Goal: Transaction & Acquisition: Purchase product/service

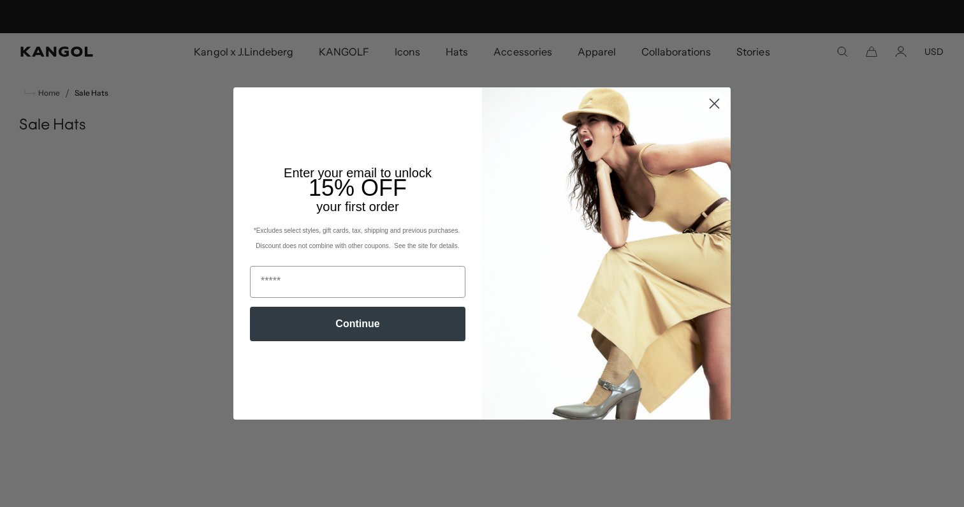
scroll to position [0, 263]
click at [710, 101] on circle "Close dialog" at bounding box center [714, 103] width 21 height 21
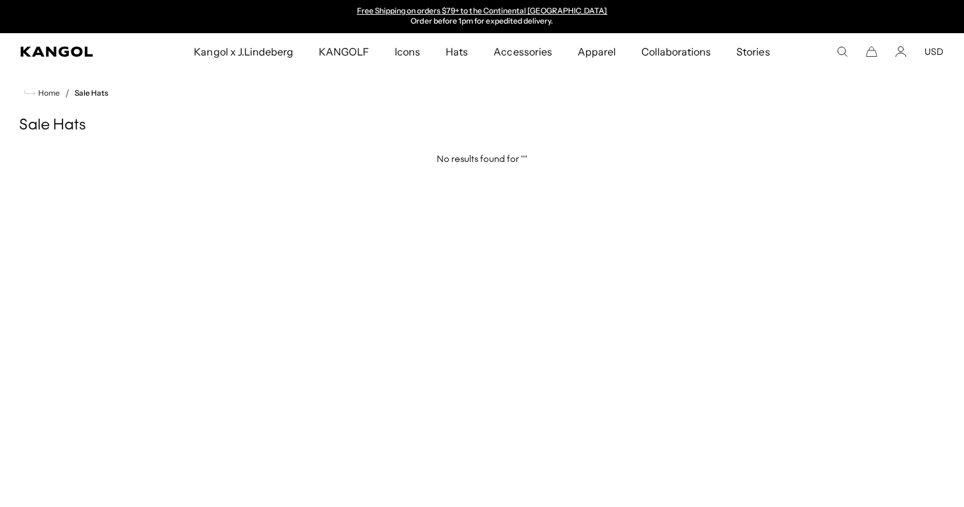
click at [934, 50] on button "USD" at bounding box center [933, 51] width 19 height 11
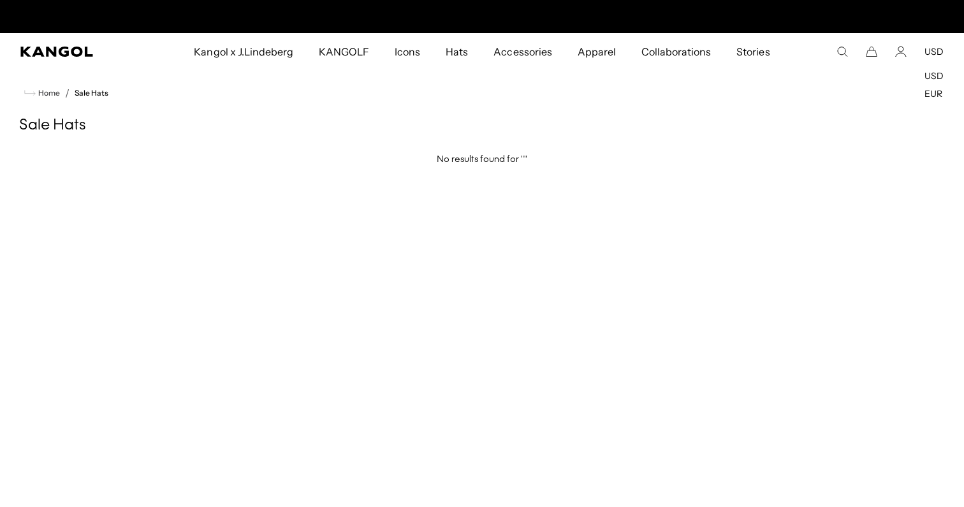
scroll to position [0, 0]
click at [934, 50] on button "USD" at bounding box center [933, 51] width 19 height 11
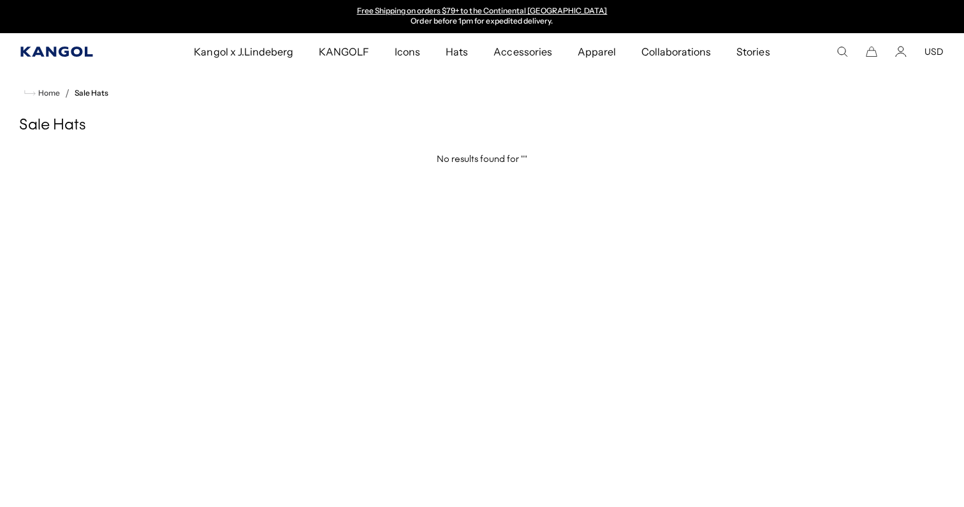
click at [86, 55] on icon "Kangol" at bounding box center [56, 52] width 72 height 10
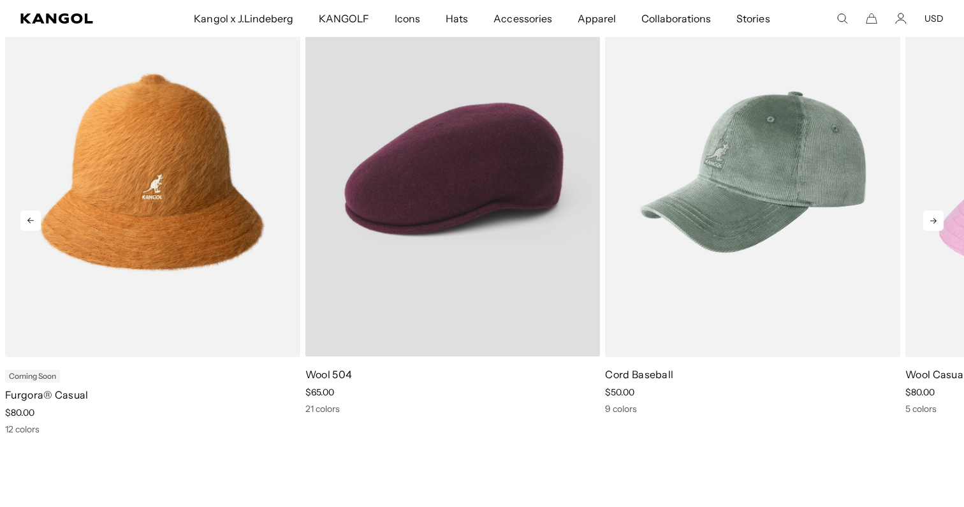
scroll to position [0, 263]
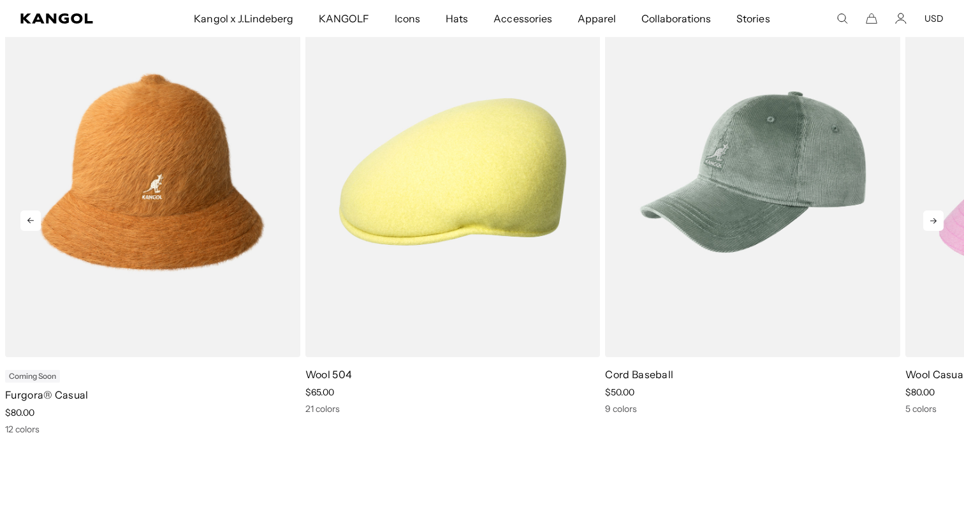
click at [925, 223] on icon at bounding box center [933, 220] width 20 height 20
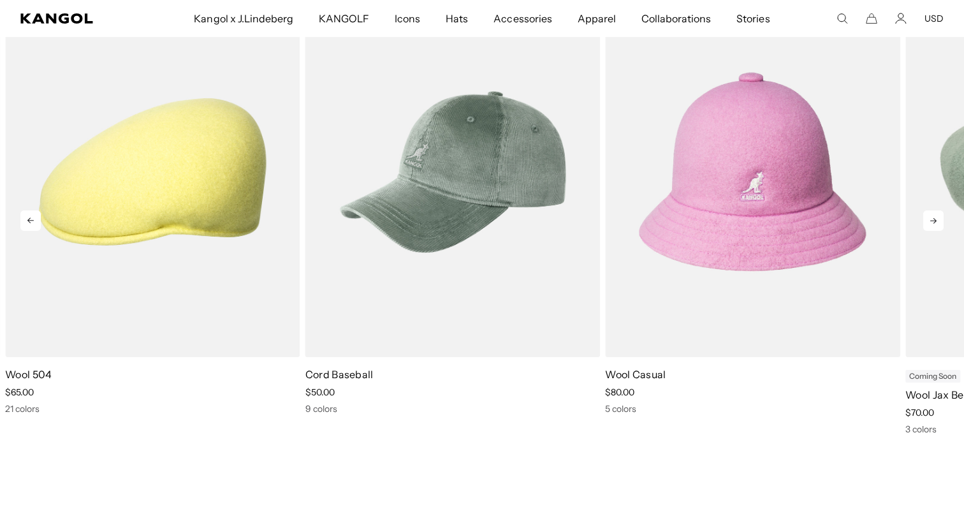
click at [925, 223] on icon at bounding box center [933, 220] width 20 height 20
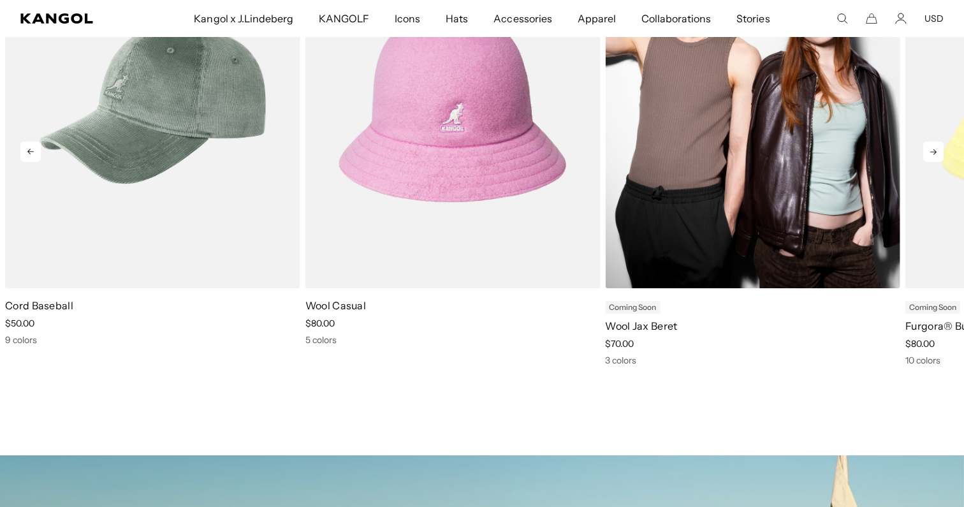
scroll to position [610, 0]
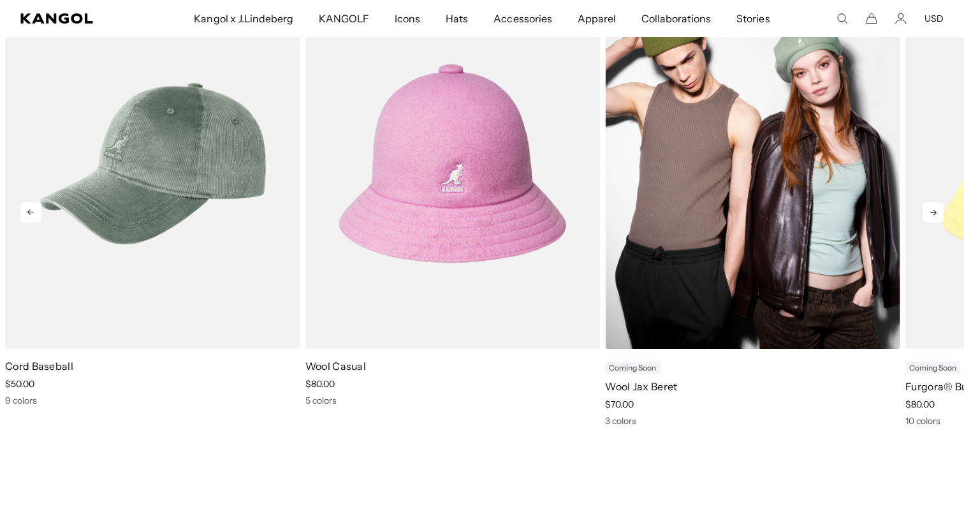
click at [734, 314] on img "5 of 11" at bounding box center [752, 163] width 295 height 370
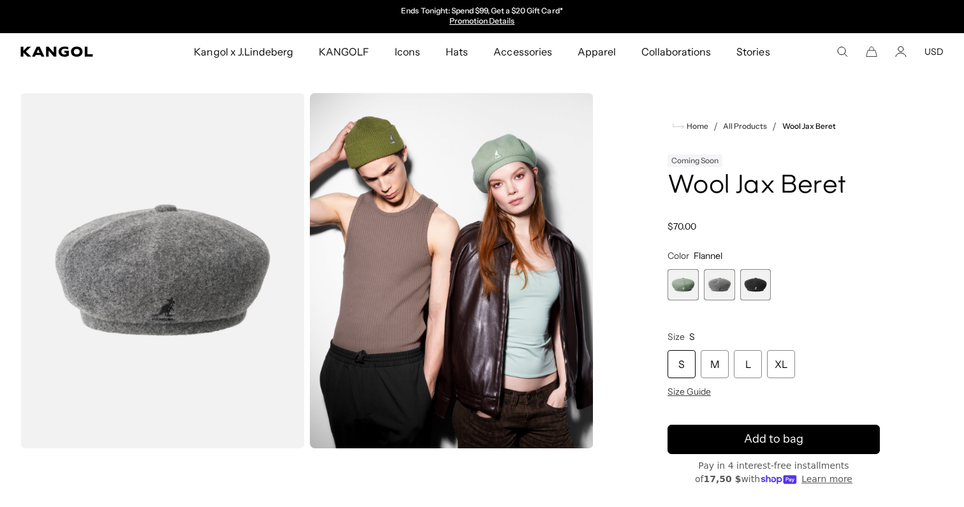
click at [760, 279] on span "3 of 3" at bounding box center [755, 284] width 31 height 31
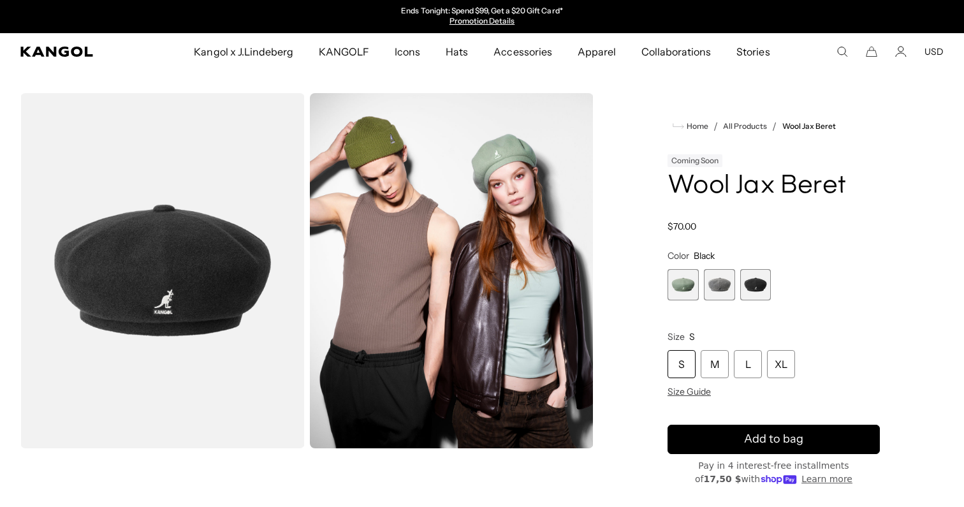
click at [727, 289] on span "2 of 3" at bounding box center [719, 284] width 31 height 31
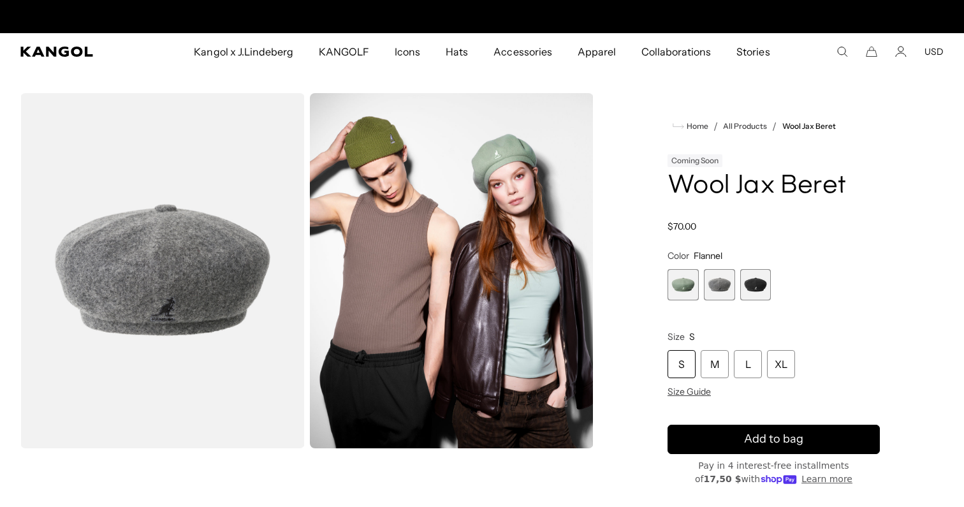
scroll to position [0, 263]
click at [693, 287] on span "1 of 3" at bounding box center [682, 284] width 31 height 31
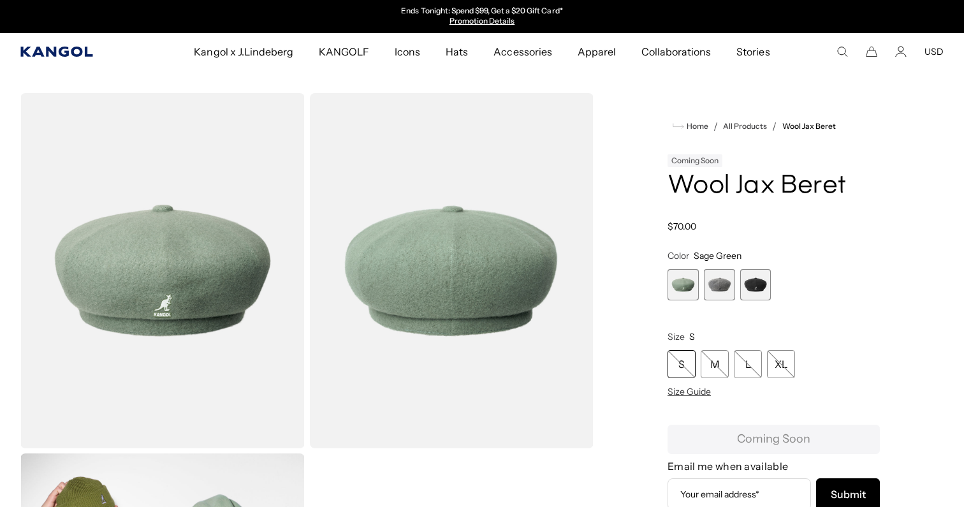
click at [64, 52] on icon "Kangol" at bounding box center [56, 52] width 72 height 10
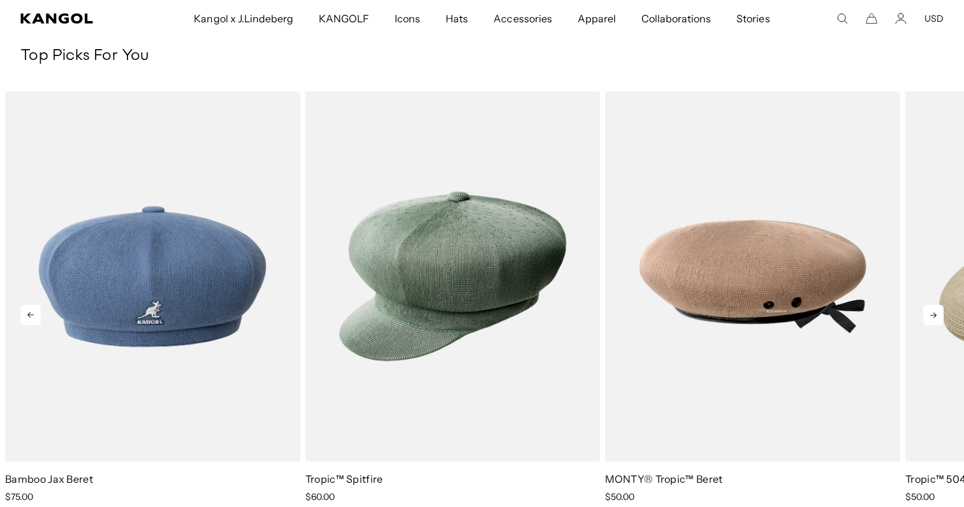
click at [928, 314] on icon at bounding box center [933, 315] width 20 height 20
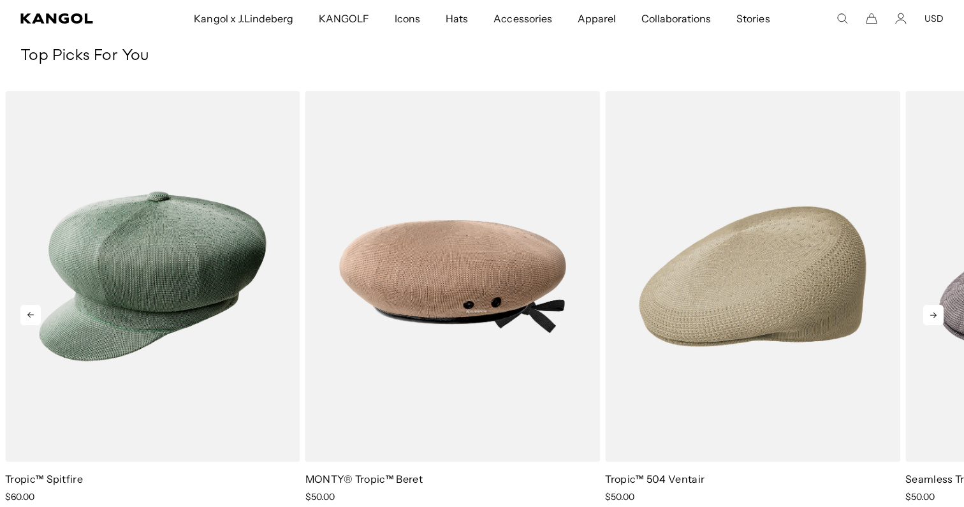
click at [928, 314] on icon at bounding box center [933, 315] width 20 height 20
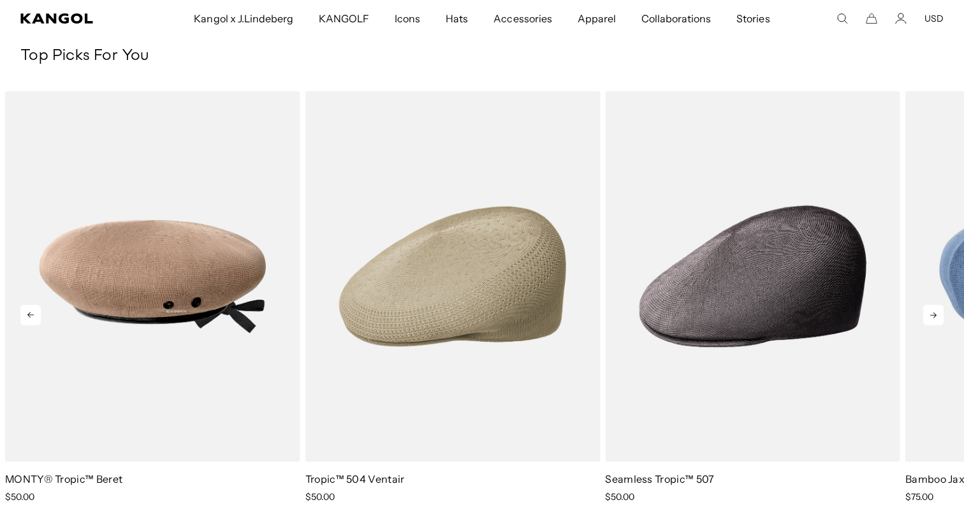
click at [928, 314] on icon at bounding box center [933, 315] width 20 height 20
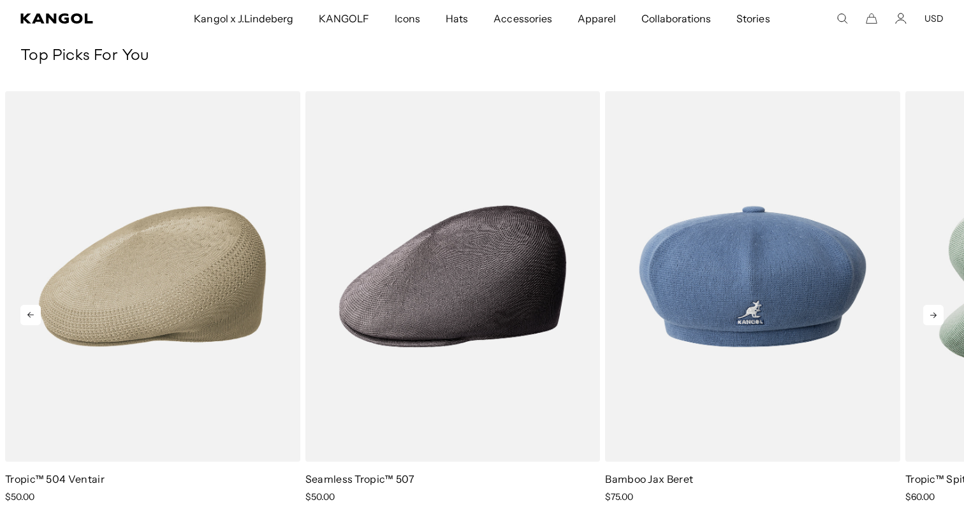
click at [928, 314] on icon at bounding box center [933, 315] width 20 height 20
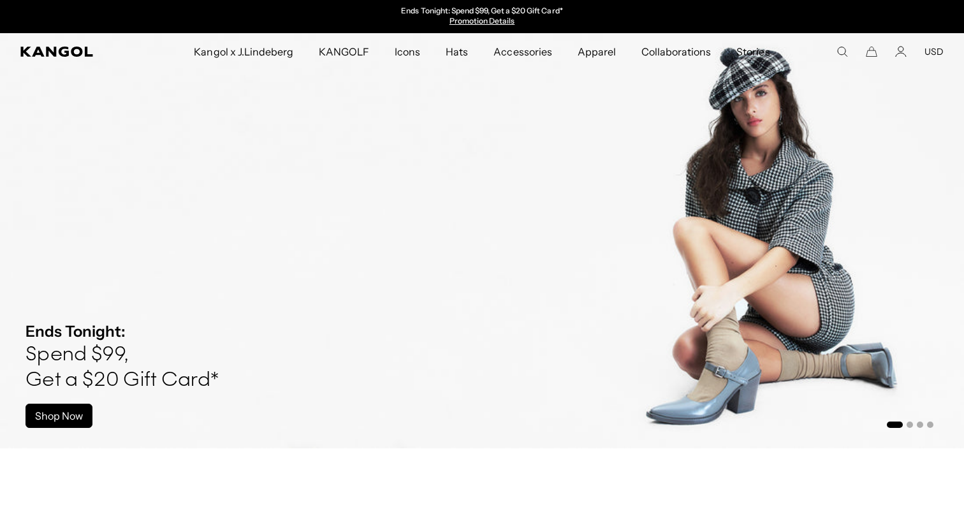
click at [846, 55] on icon "Search here" at bounding box center [841, 51] width 11 height 11
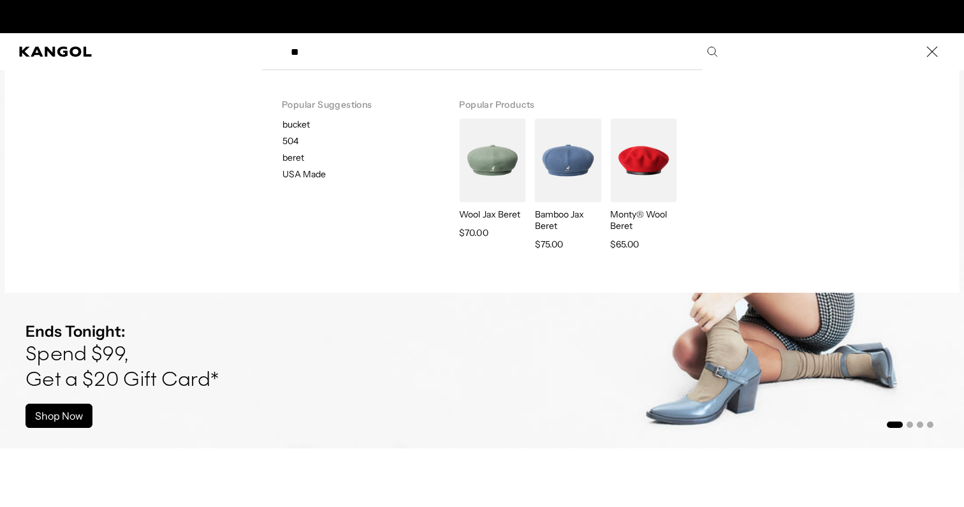
scroll to position [0, 263]
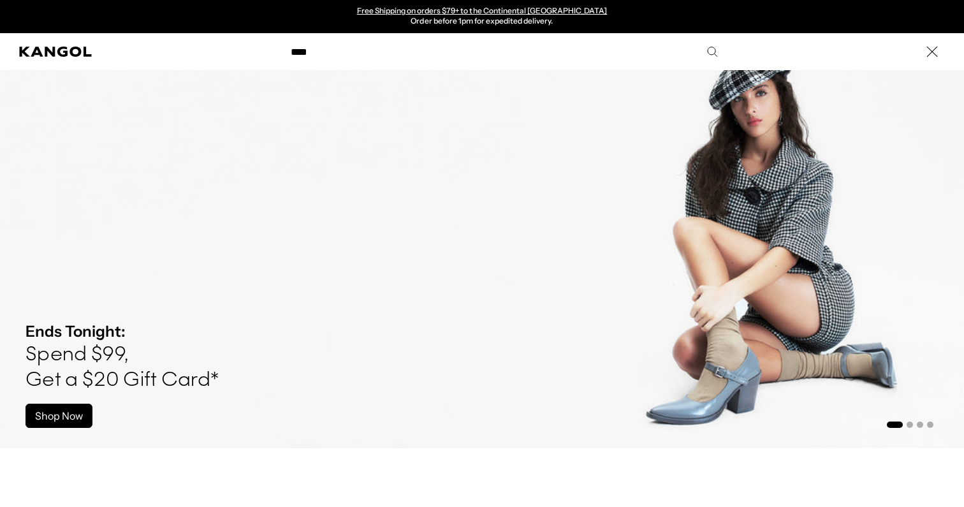
type input "****"
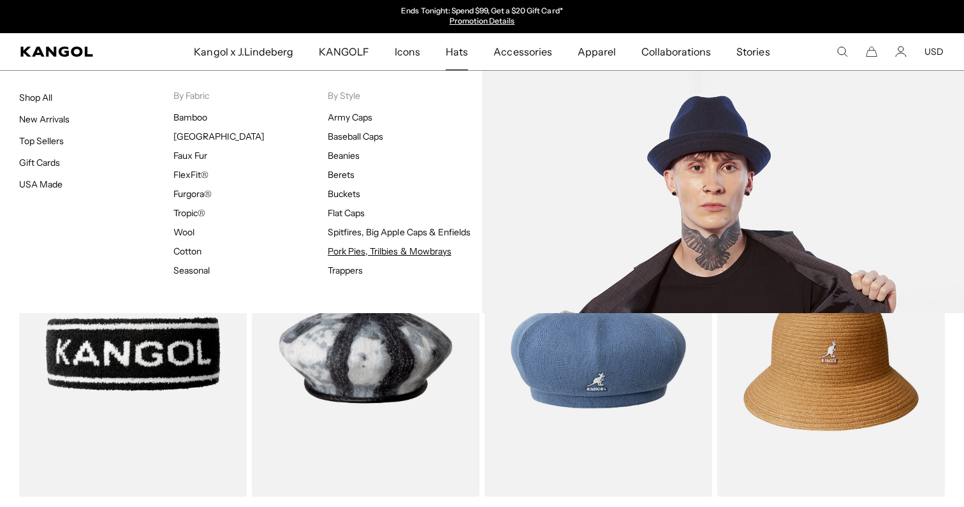
click at [343, 245] on link "Pork Pies, Trilbies & Mowbrays" at bounding box center [390, 250] width 124 height 11
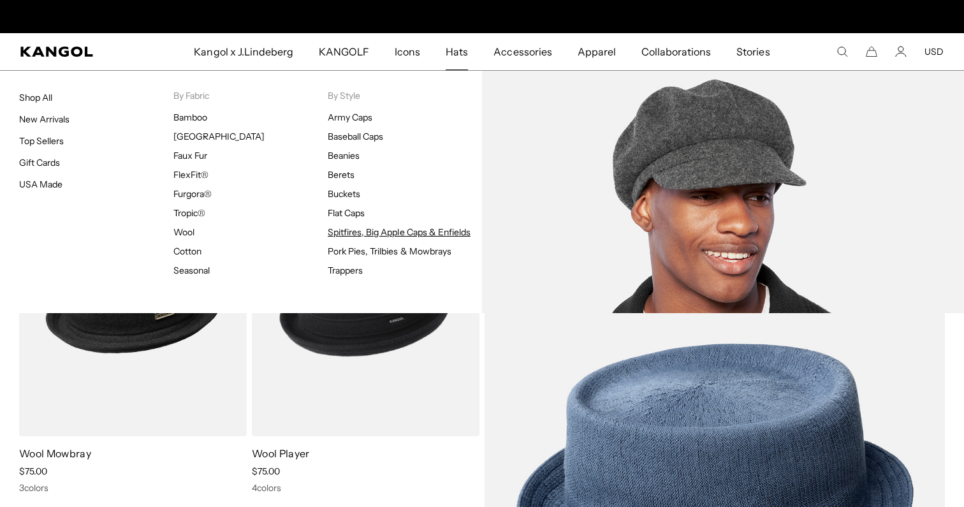
click at [338, 231] on link "Spitfires, Big Apple Caps & Enfields" at bounding box center [399, 231] width 143 height 11
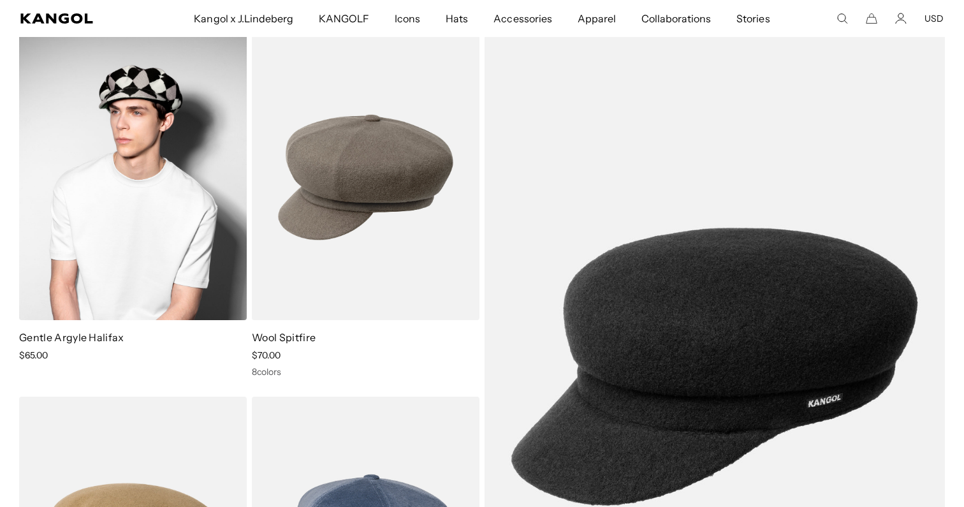
click at [166, 282] on img at bounding box center [133, 177] width 228 height 286
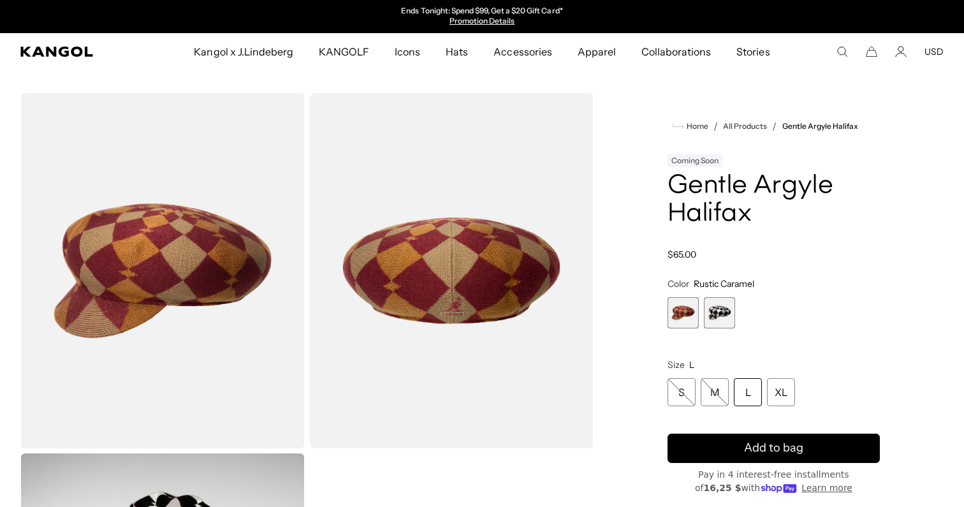
click at [709, 303] on span "2 of 2" at bounding box center [719, 312] width 31 height 31
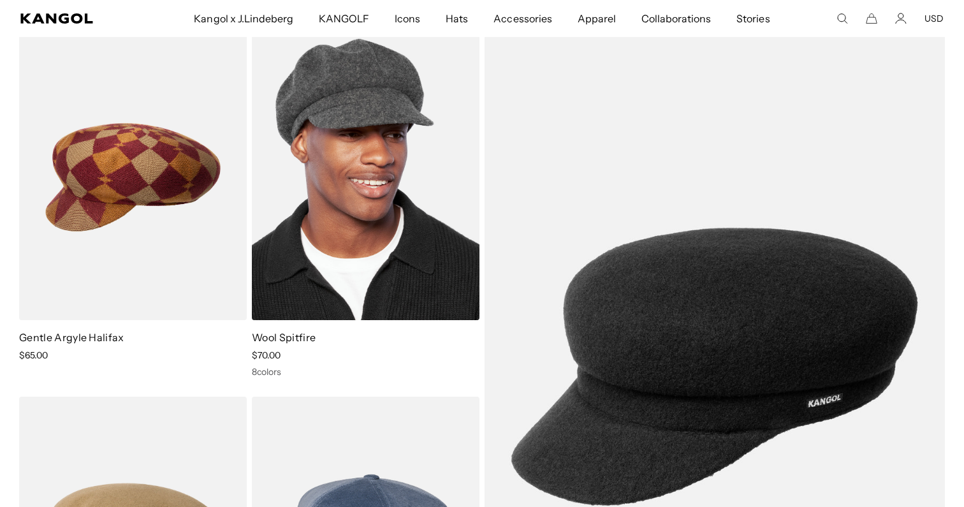
click at [358, 277] on img at bounding box center [366, 177] width 228 height 286
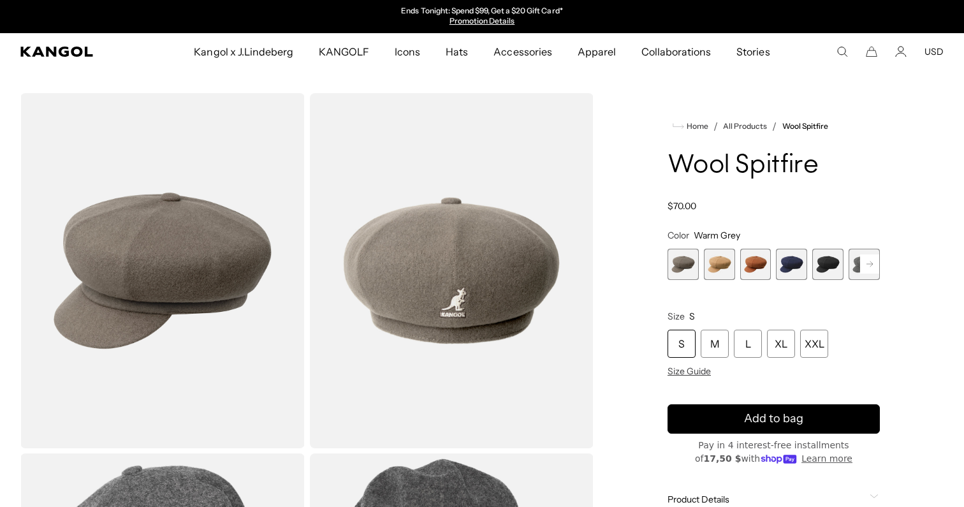
click at [710, 266] on span "2 of 8" at bounding box center [719, 264] width 31 height 31
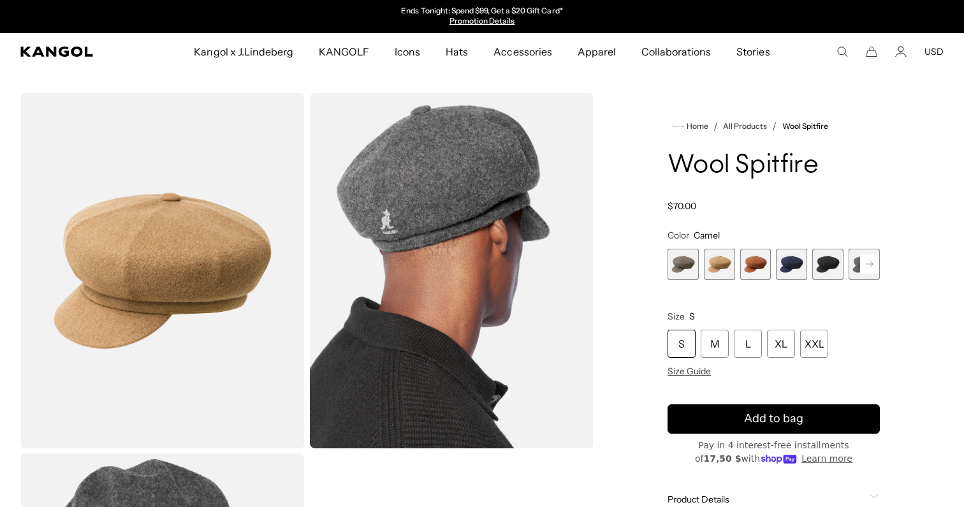
click at [747, 263] on span "3 of 8" at bounding box center [755, 264] width 31 height 31
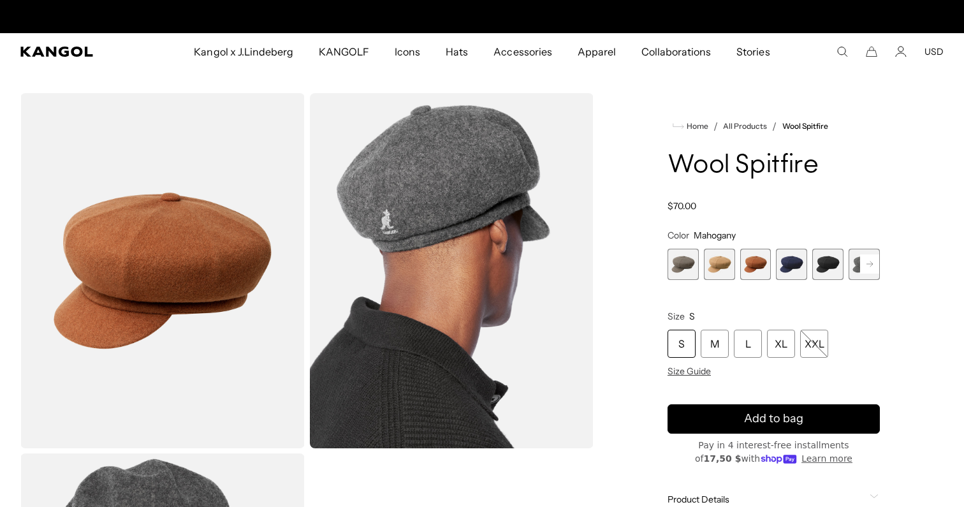
scroll to position [0, 263]
click at [780, 265] on span "4 of 8" at bounding box center [791, 264] width 31 height 31
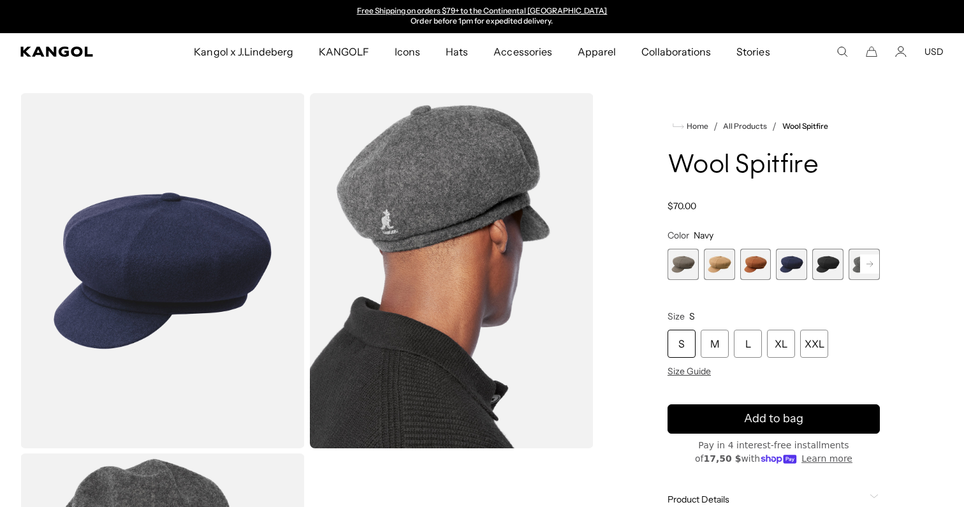
click at [821, 266] on span "5 of 8" at bounding box center [827, 264] width 31 height 31
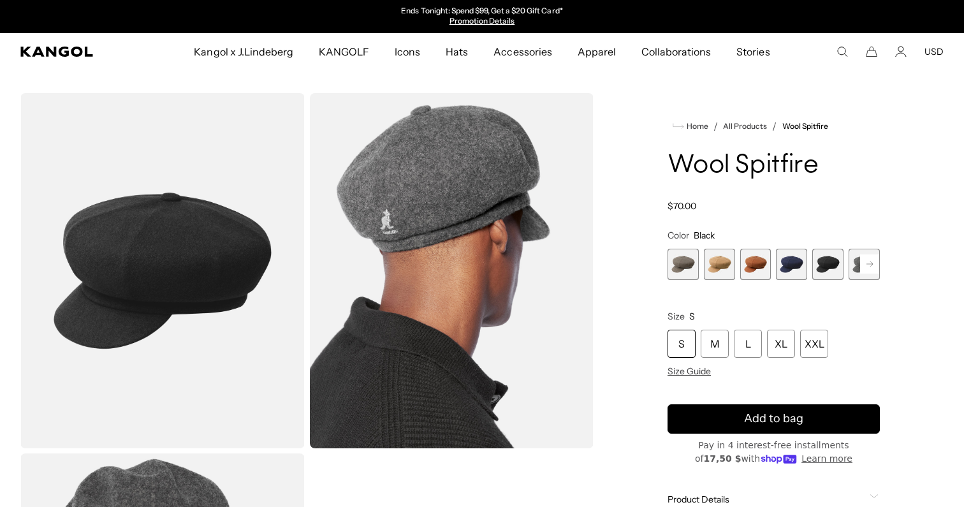
click at [871, 266] on rect at bounding box center [869, 263] width 19 height 19
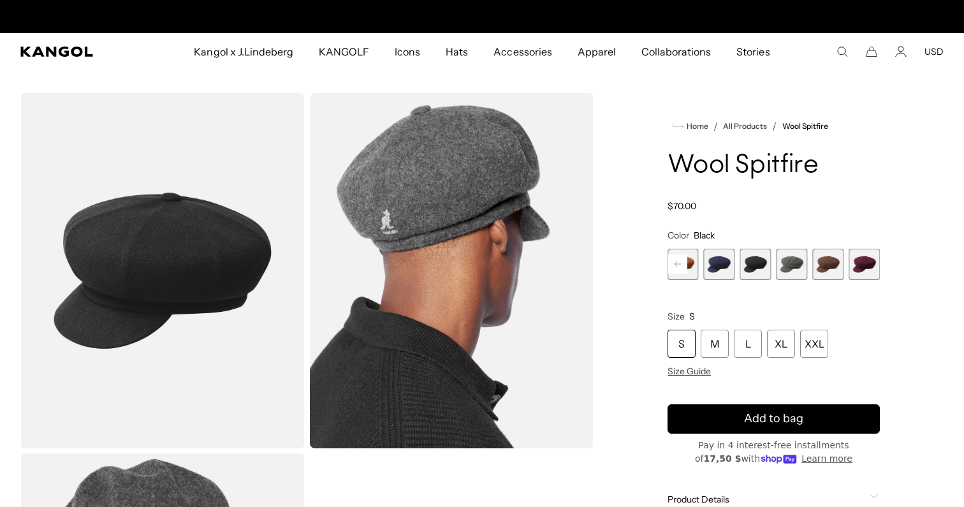
click at [760, 274] on span "5 of 8" at bounding box center [755, 264] width 31 height 31
click at [785, 270] on span "6 of 8" at bounding box center [791, 264] width 31 height 31
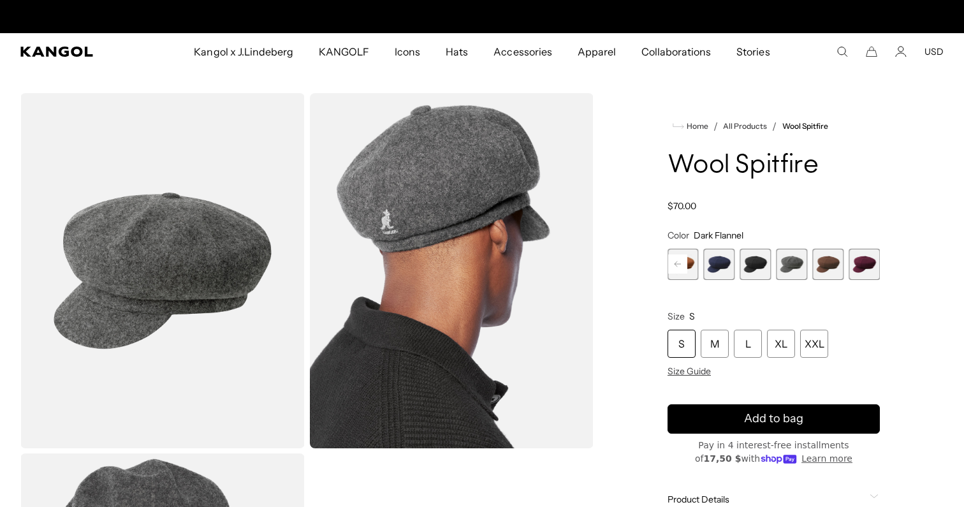
click at [819, 267] on span "7 of 8" at bounding box center [827, 264] width 31 height 31
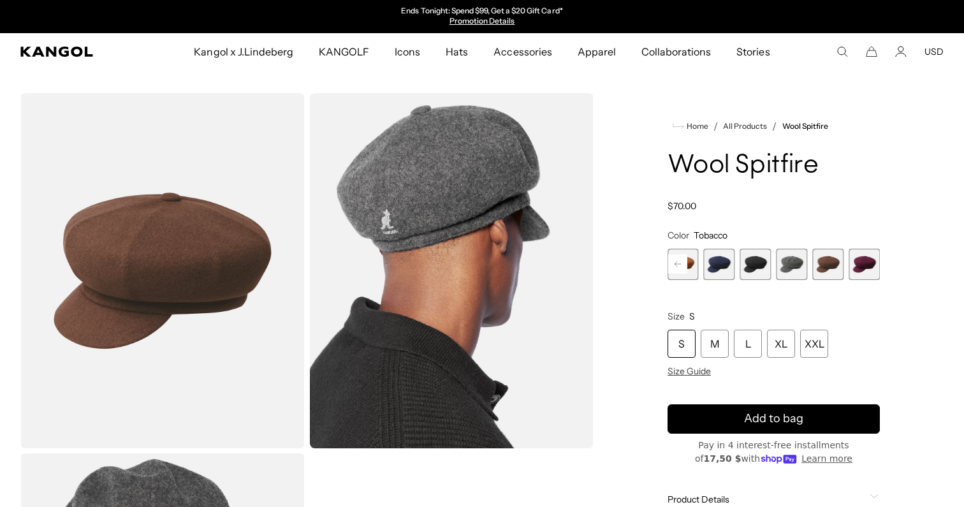
click at [873, 264] on span "8 of 8" at bounding box center [863, 264] width 31 height 31
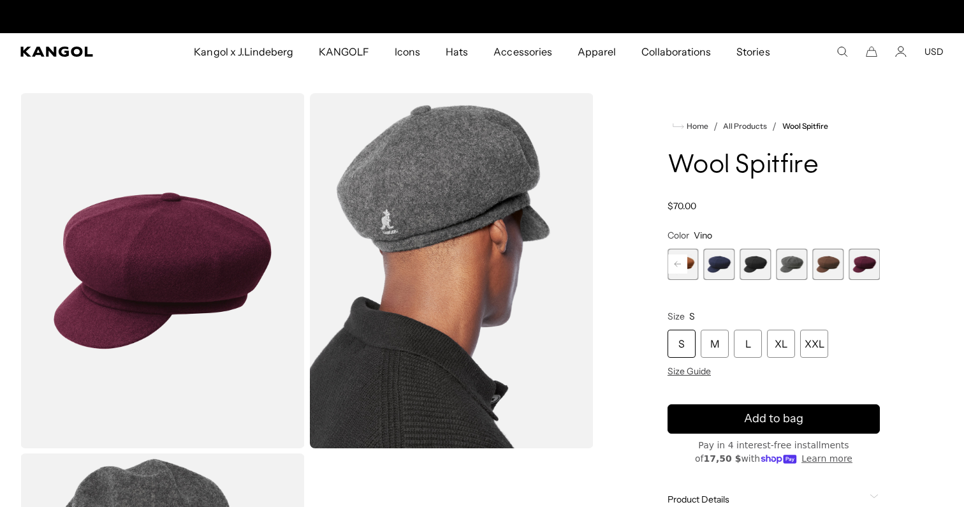
scroll to position [0, 263]
click at [867, 270] on span "8 of 8" at bounding box center [863, 264] width 31 height 31
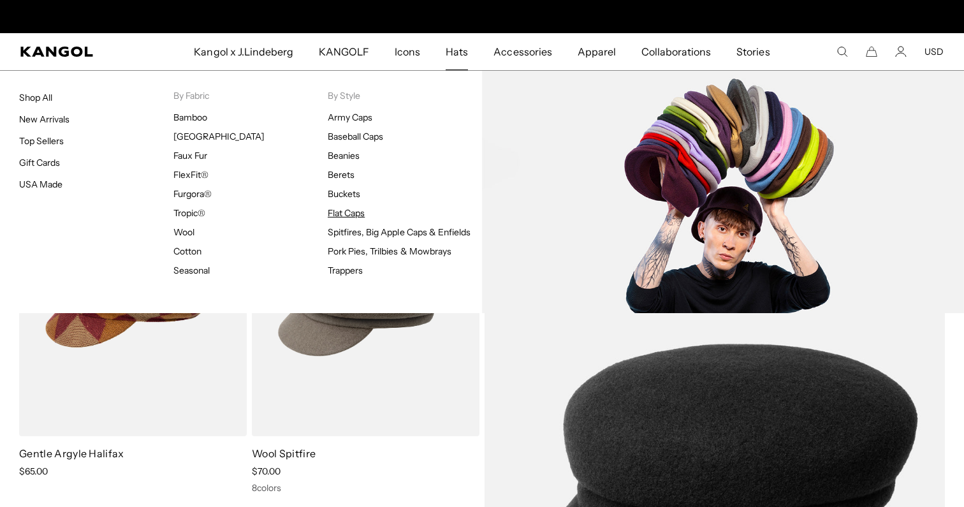
scroll to position [0, 263]
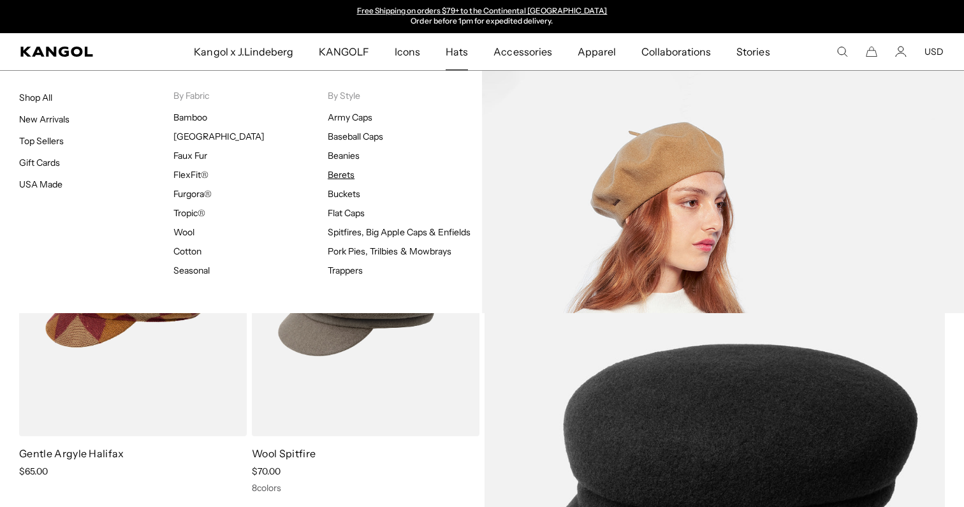
click at [346, 178] on link "Berets" at bounding box center [341, 174] width 27 height 11
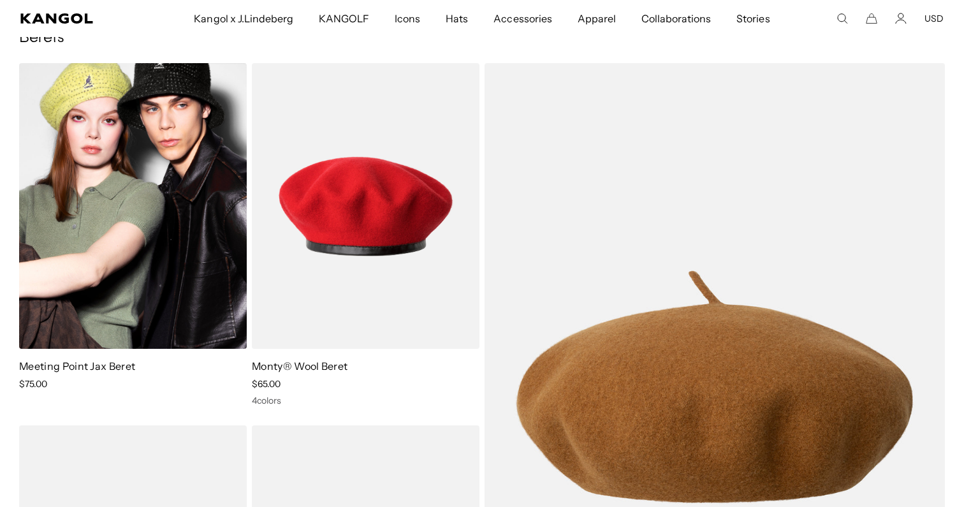
scroll to position [73, 0]
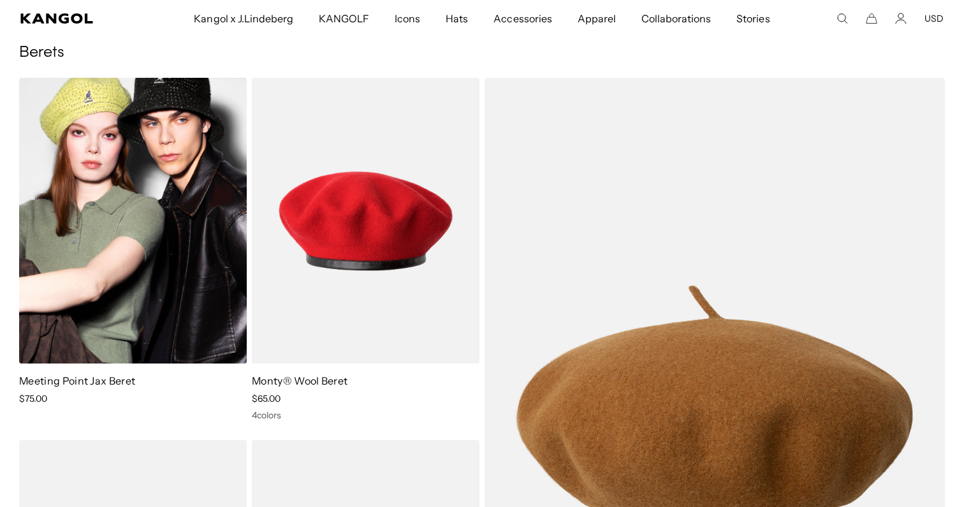
click at [114, 201] on img at bounding box center [133, 221] width 228 height 286
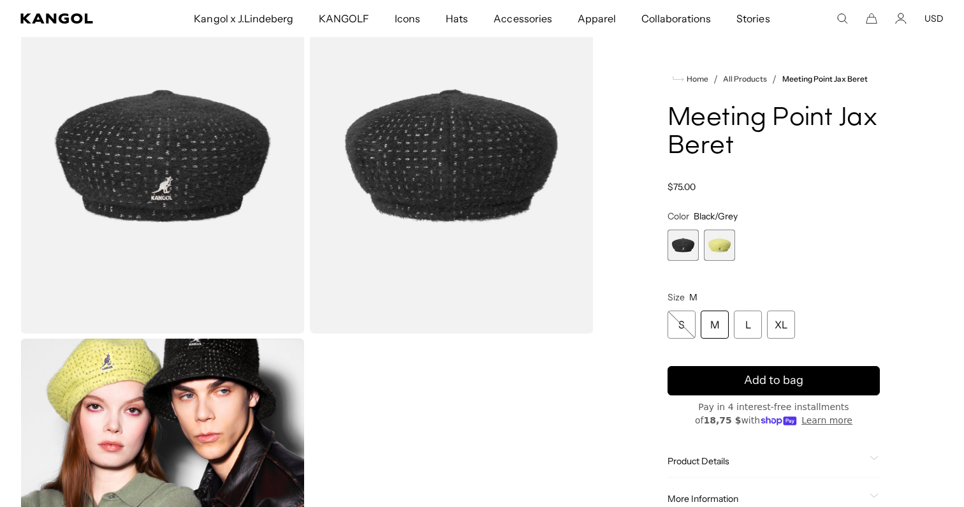
scroll to position [0, 263]
click at [732, 244] on span "2 of 2" at bounding box center [719, 244] width 31 height 31
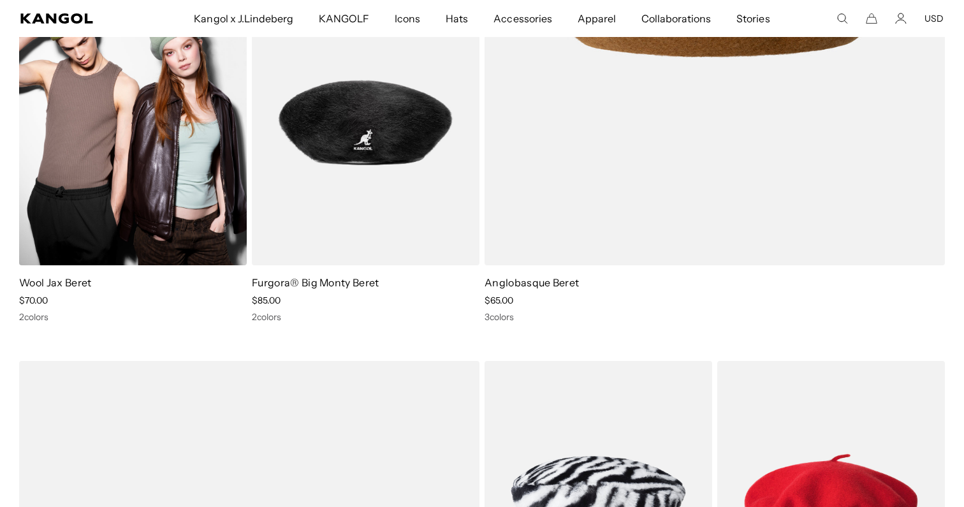
scroll to position [545, 0]
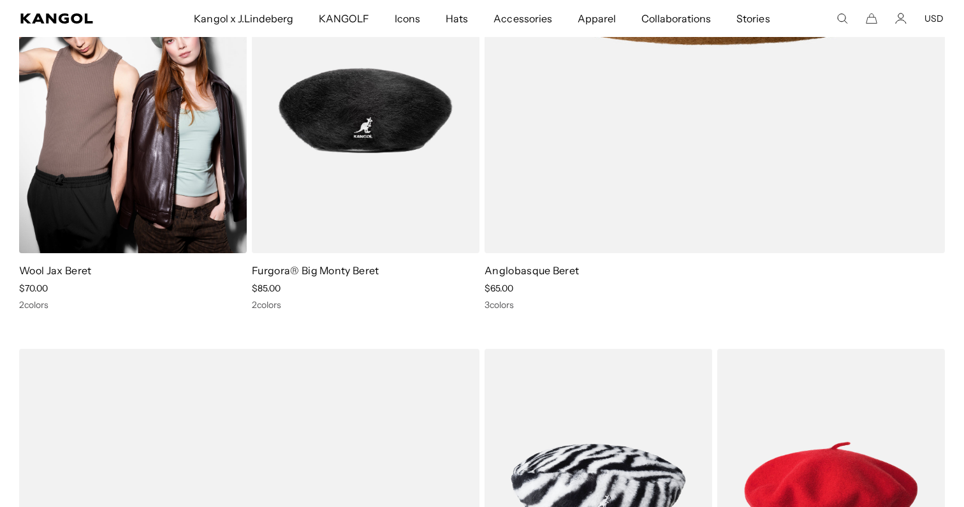
click at [89, 205] on img at bounding box center [133, 110] width 228 height 286
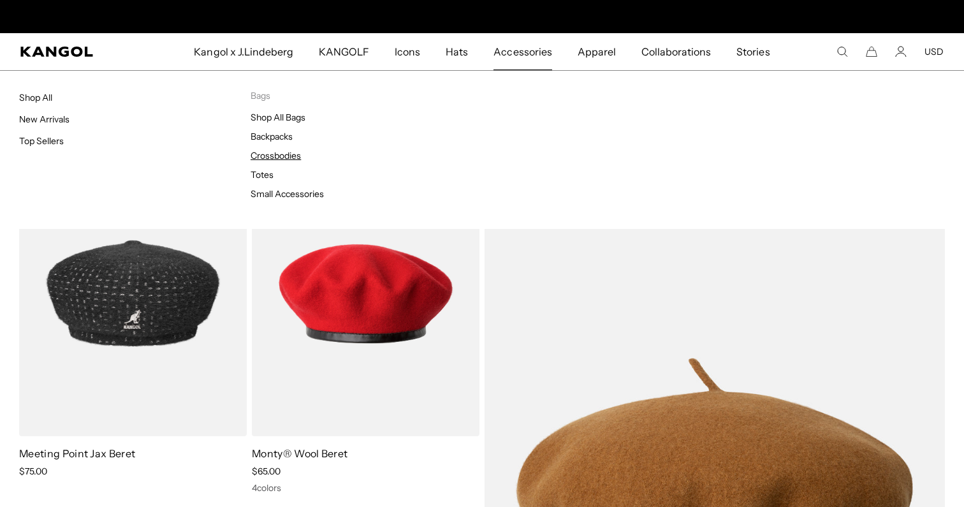
scroll to position [0, 263]
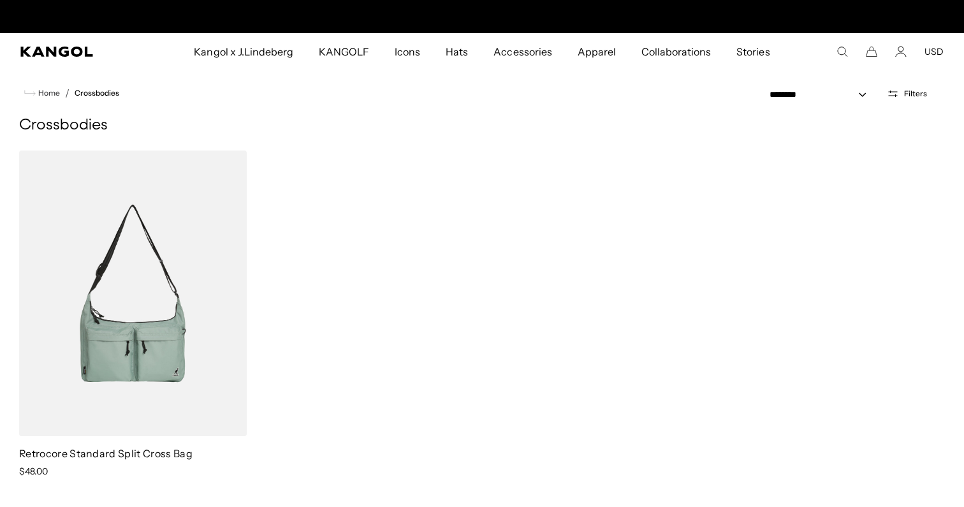
scroll to position [0, 263]
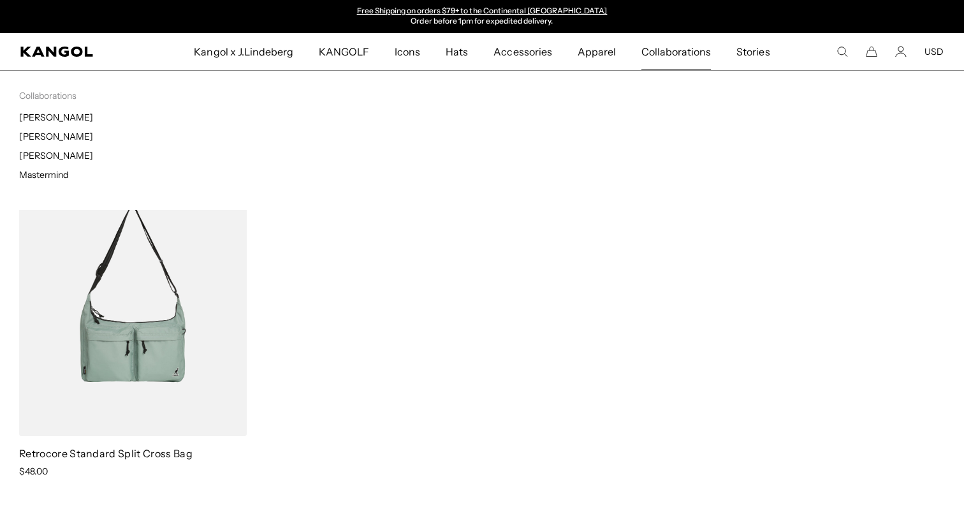
click at [677, 65] on span "Collaborations" at bounding box center [675, 51] width 69 height 37
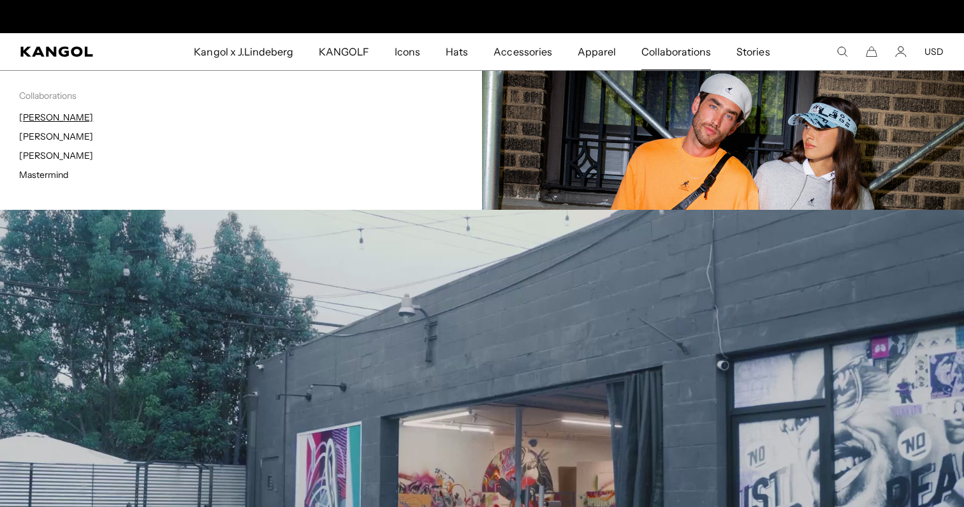
scroll to position [0, 263]
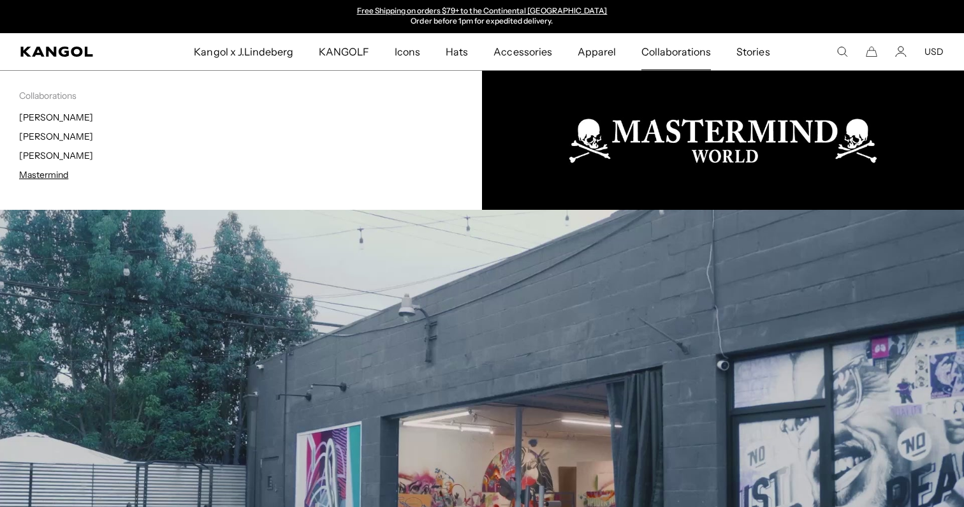
click at [49, 176] on link "Mastermind" at bounding box center [43, 174] width 49 height 11
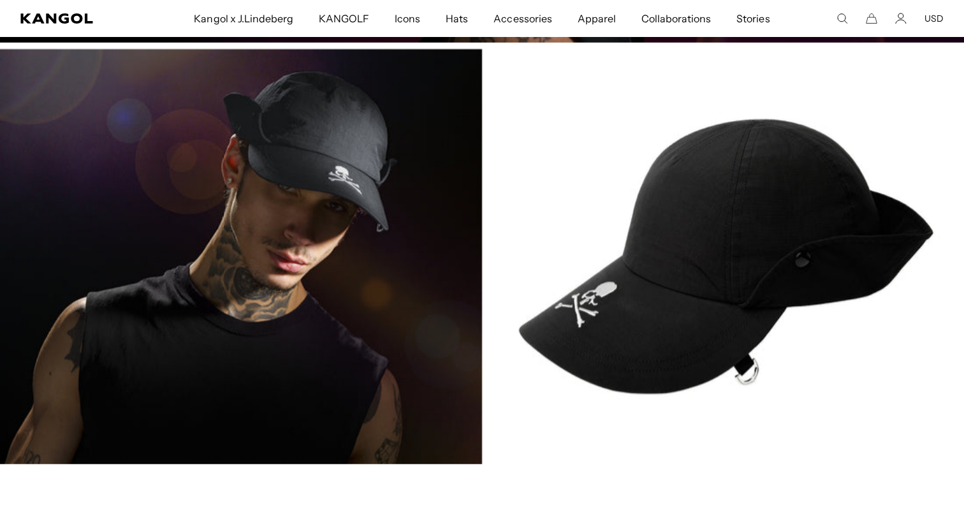
scroll to position [0, 263]
